Goal: Information Seeking & Learning: Check status

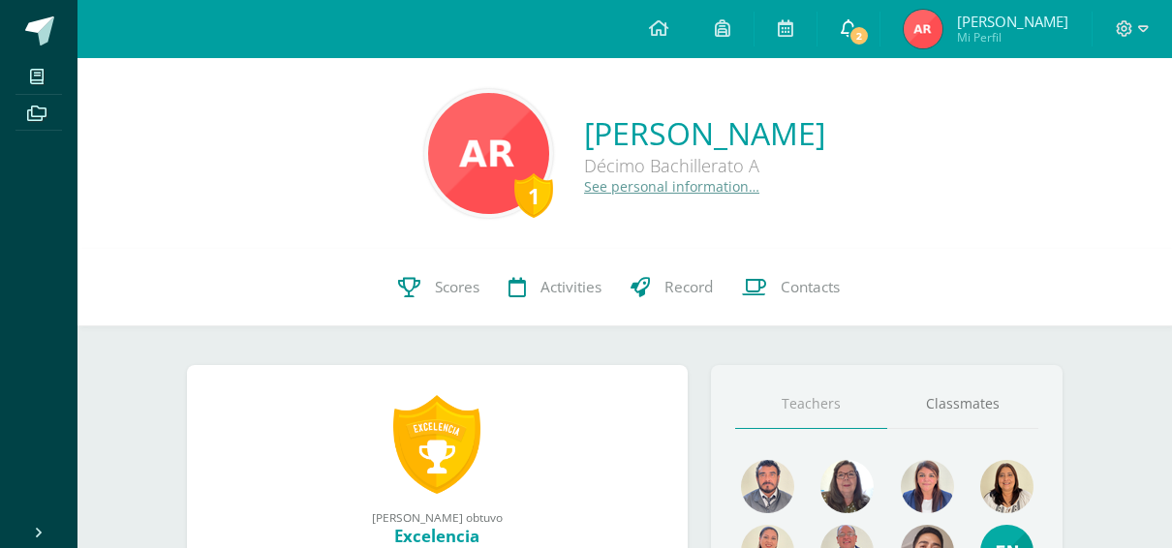
click at [880, 17] on link "2" at bounding box center [849, 29] width 62 height 58
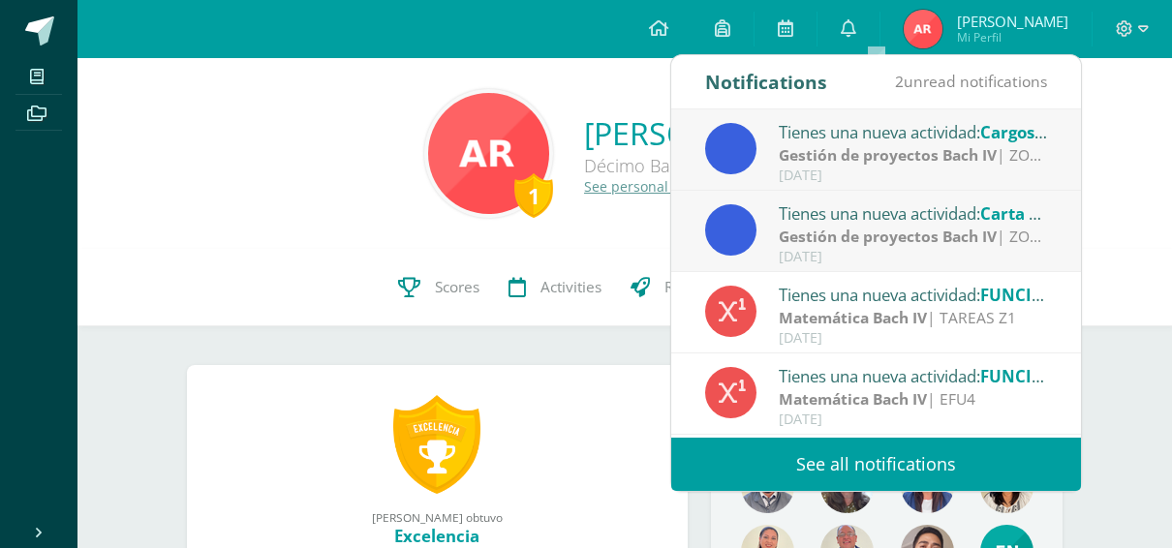
click at [906, 233] on strong "Gestión de proyectos Bach IV" at bounding box center [888, 236] width 218 height 21
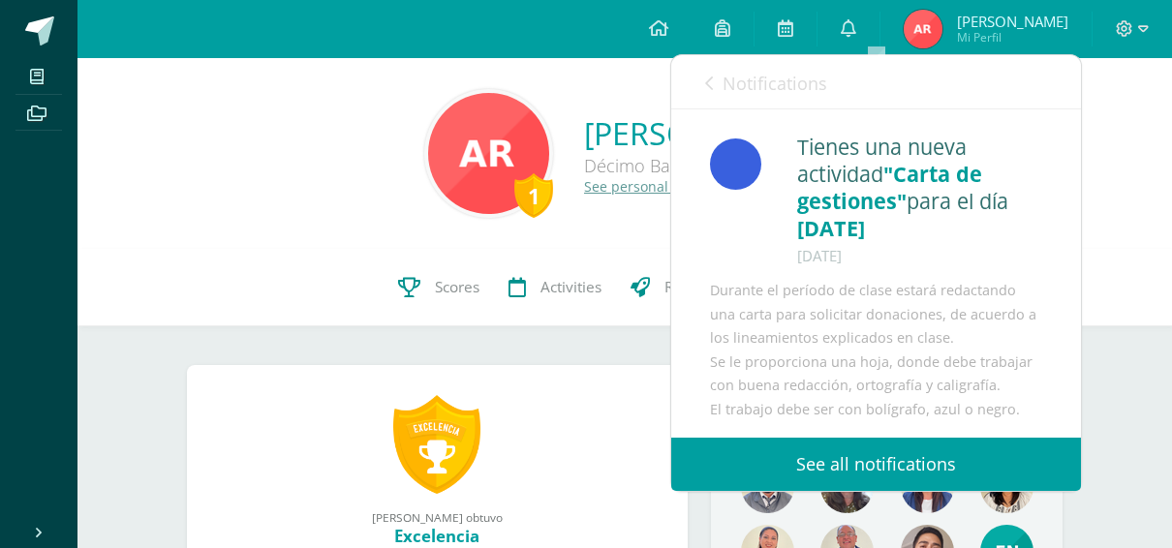
scroll to position [26, 0]
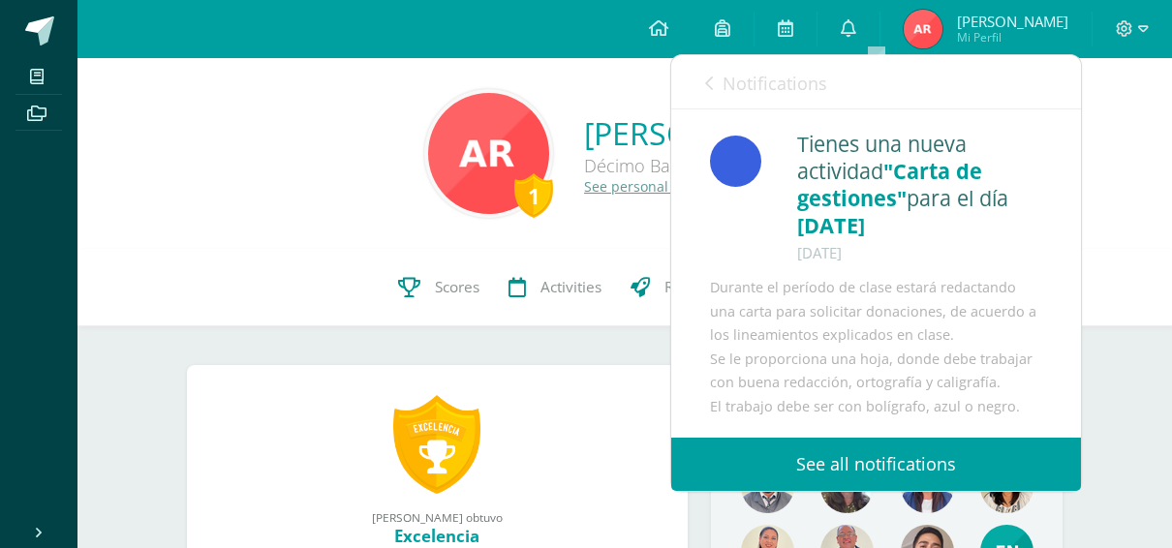
click at [793, 99] on link "Notifications" at bounding box center [766, 82] width 122 height 55
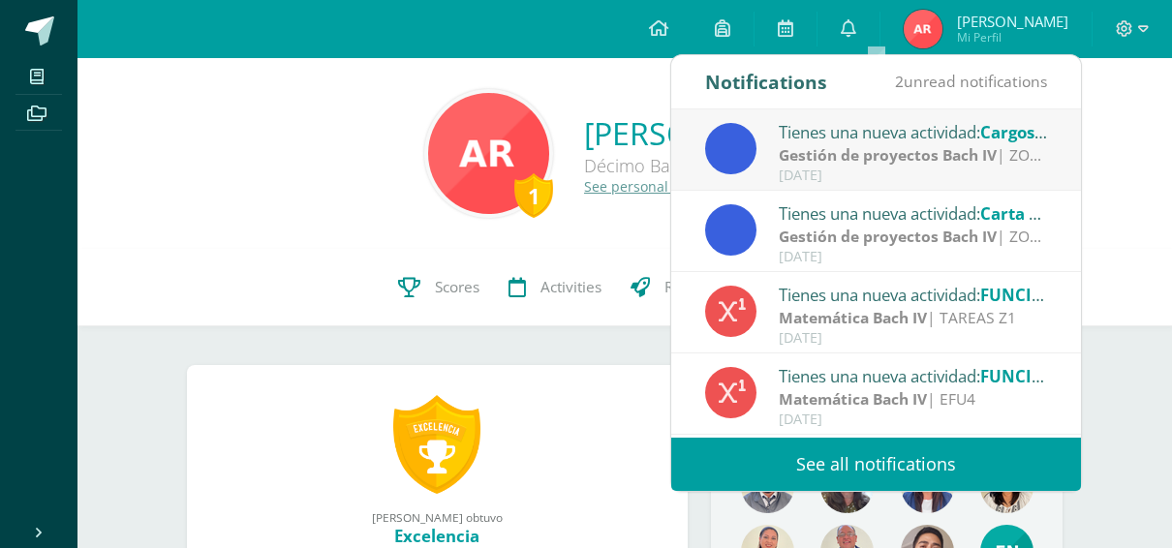
click at [925, 157] on strong "Gestión de proyectos Bach IV" at bounding box center [888, 154] width 218 height 21
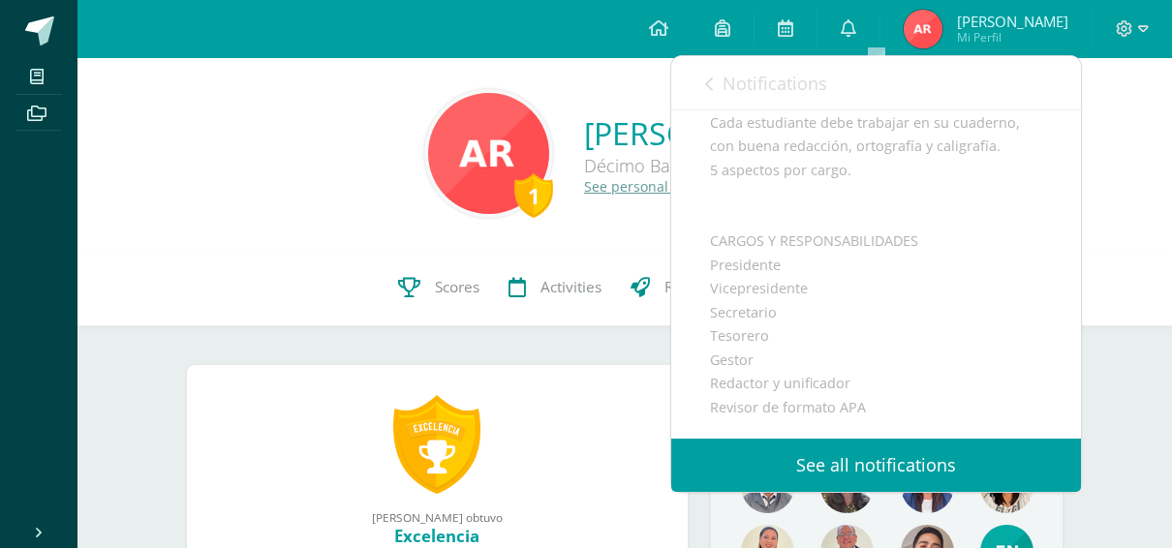
scroll to position [97, 0]
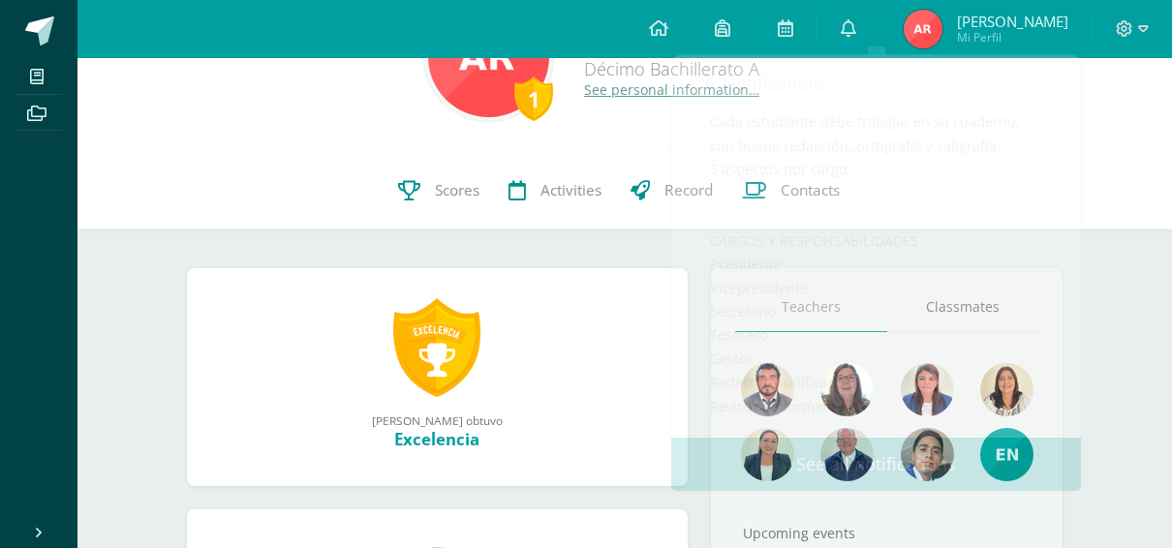
click at [219, 171] on div "1 [PERSON_NAME] 2024Z140332 Scores Activities Record Contacts" at bounding box center [625, 191] width 1095 height 78
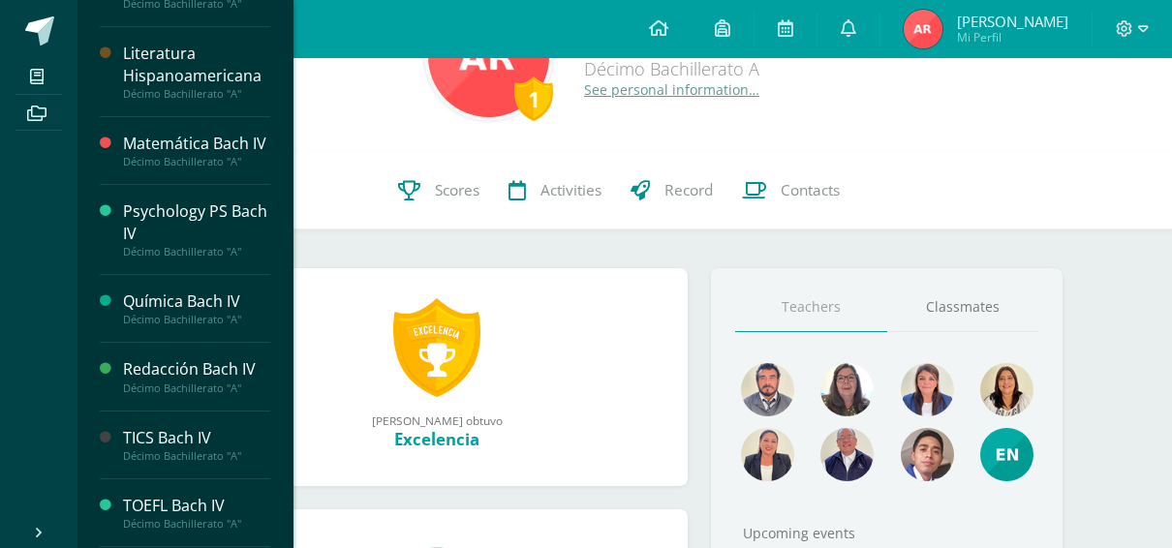
scroll to position [824, 0]
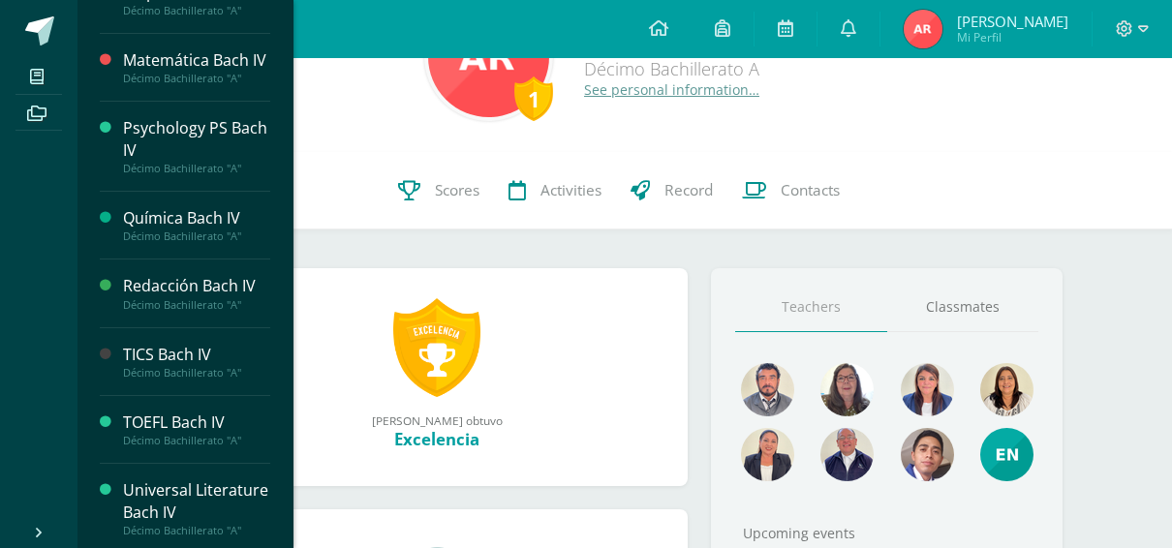
click at [216, 420] on div "TOEFL Bach IV" at bounding box center [196, 423] width 147 height 22
